Goal: Information Seeking & Learning: Learn about a topic

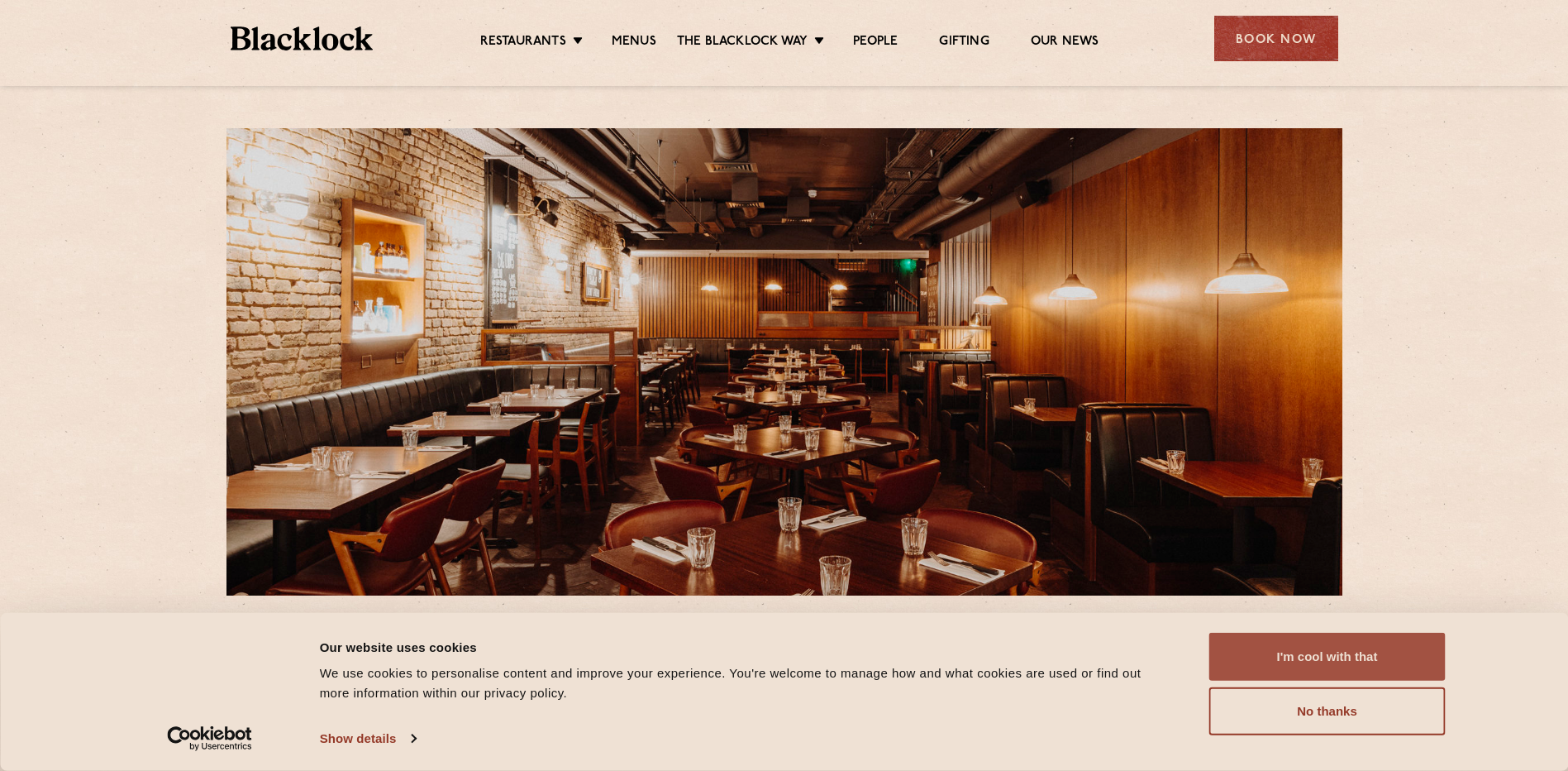
click at [1386, 655] on button "I'm cool with that" at bounding box center [1327, 656] width 236 height 48
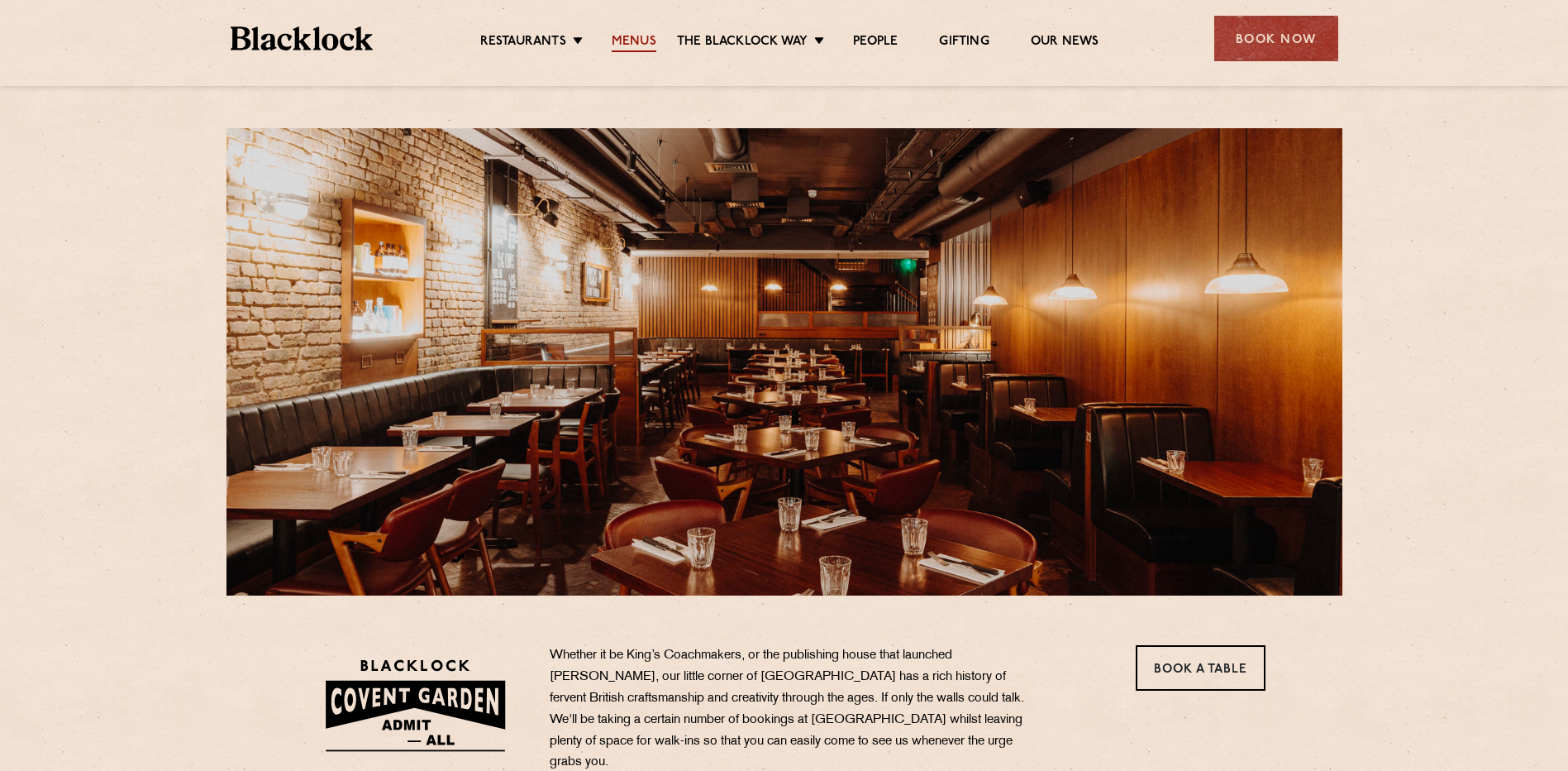
click at [627, 45] on link "Menus" at bounding box center [633, 43] width 45 height 18
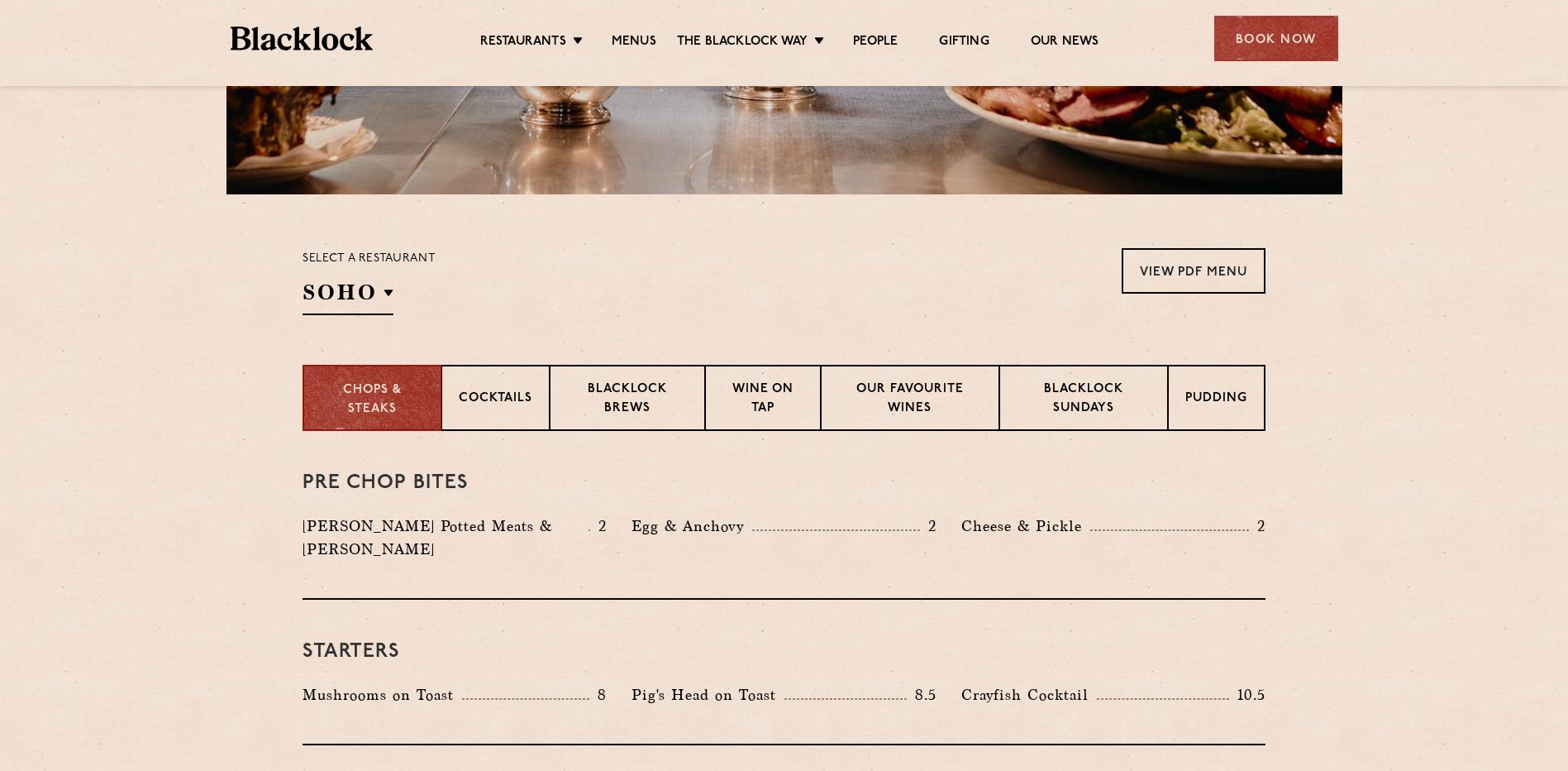
scroll to position [413, 0]
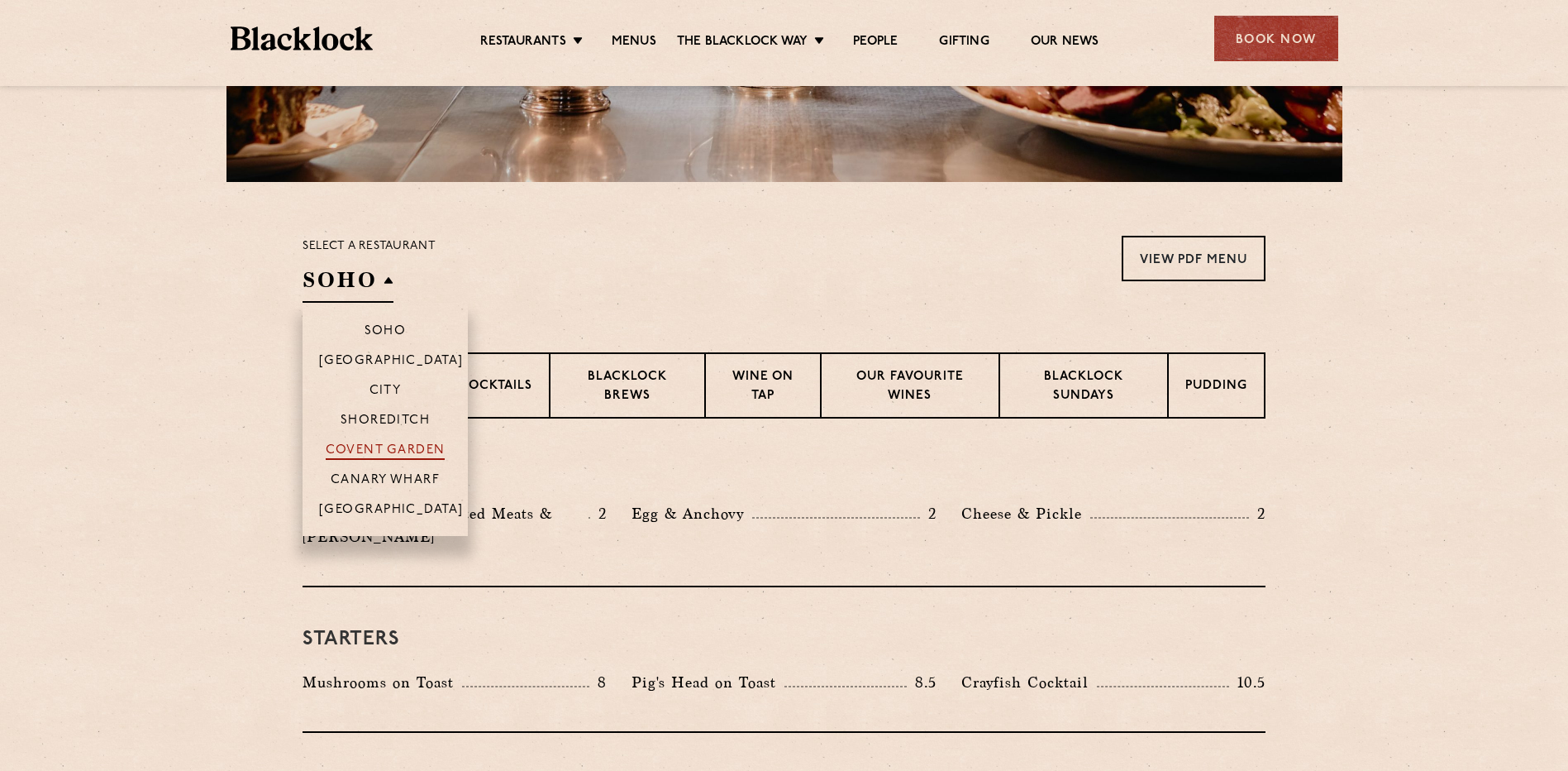
click at [395, 447] on p "Covent Garden" at bounding box center [385, 451] width 119 height 17
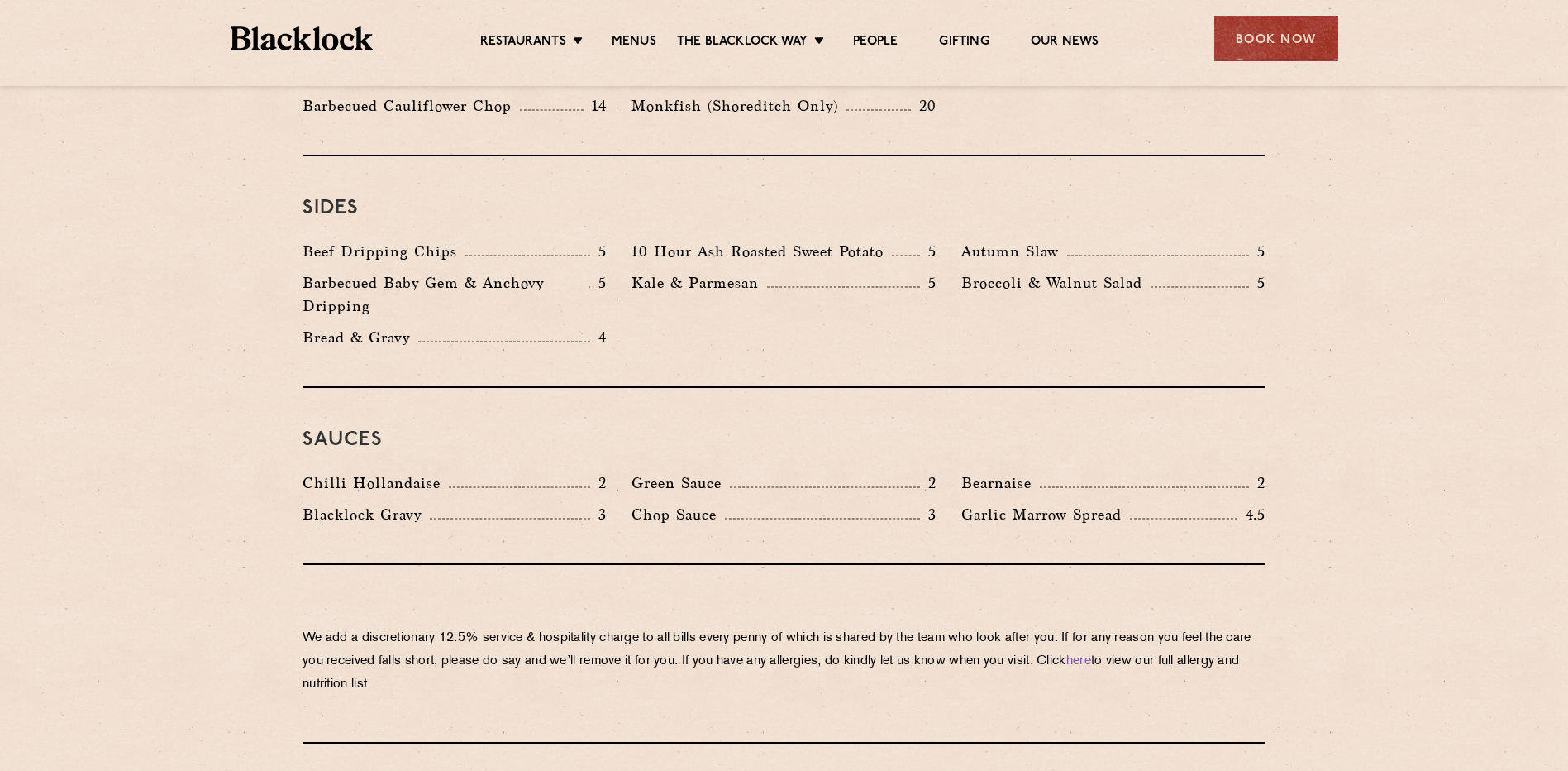
scroll to position [2564, 0]
